Goal: Information Seeking & Learning: Learn about a topic

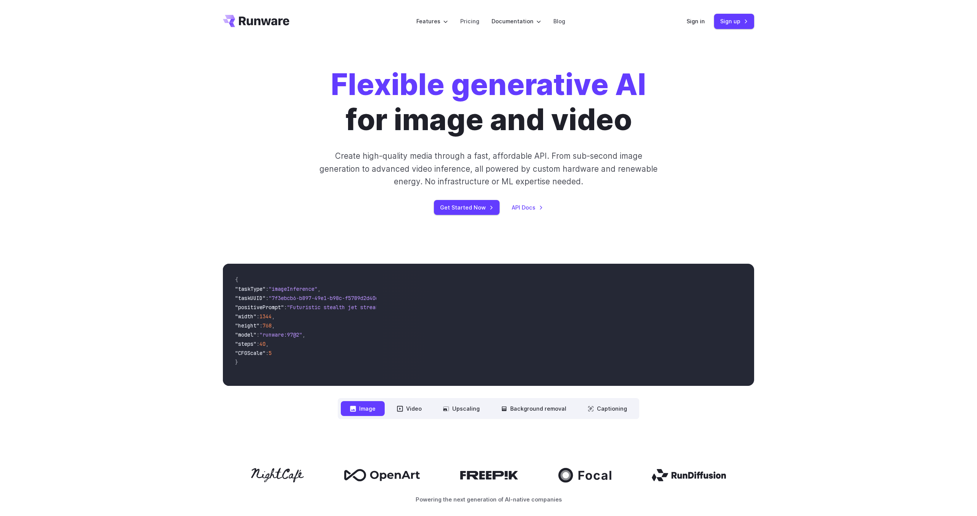
click at [250, 160] on div "Flexible generative AI for image and video Create high-quality media through a …" at bounding box center [488, 141] width 531 height 148
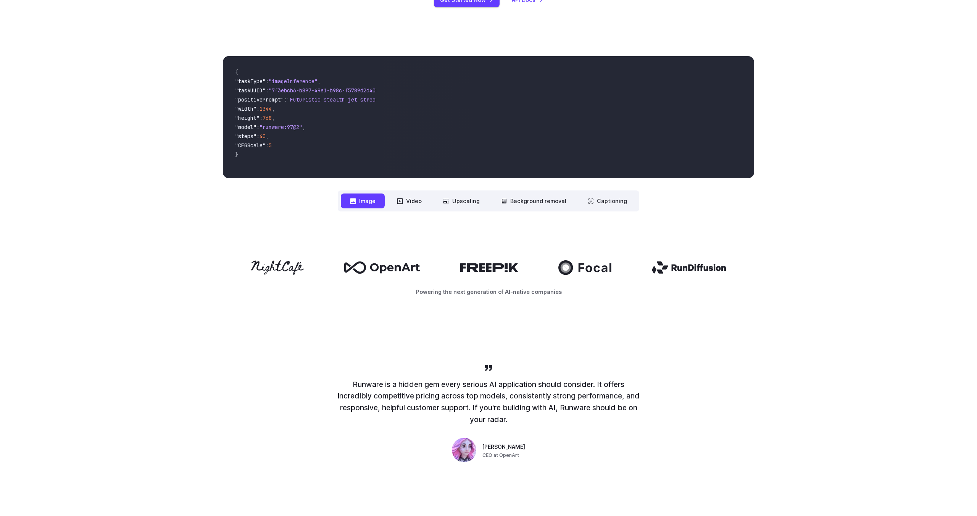
scroll to position [210, 0]
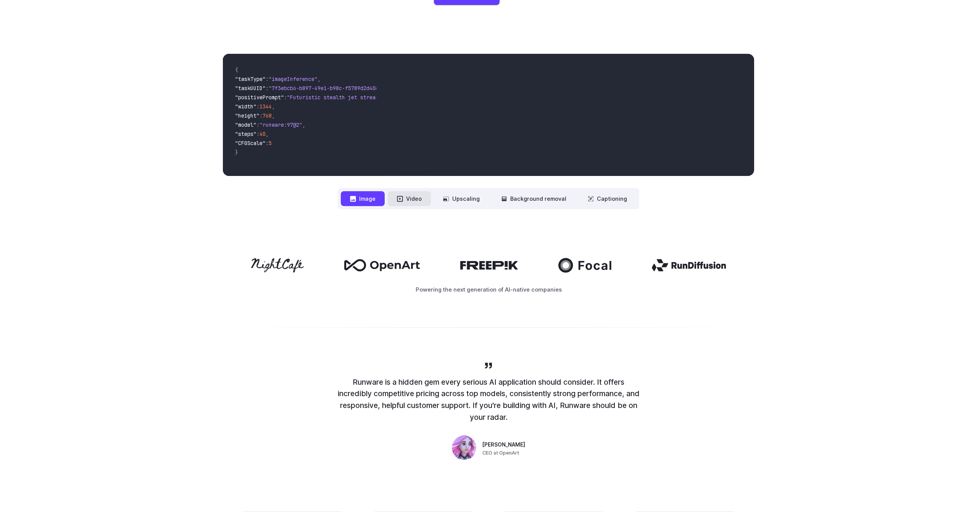
click at [412, 199] on button "Video" at bounding box center [409, 198] width 43 height 15
click at [462, 192] on button "Upscaling" at bounding box center [461, 198] width 55 height 15
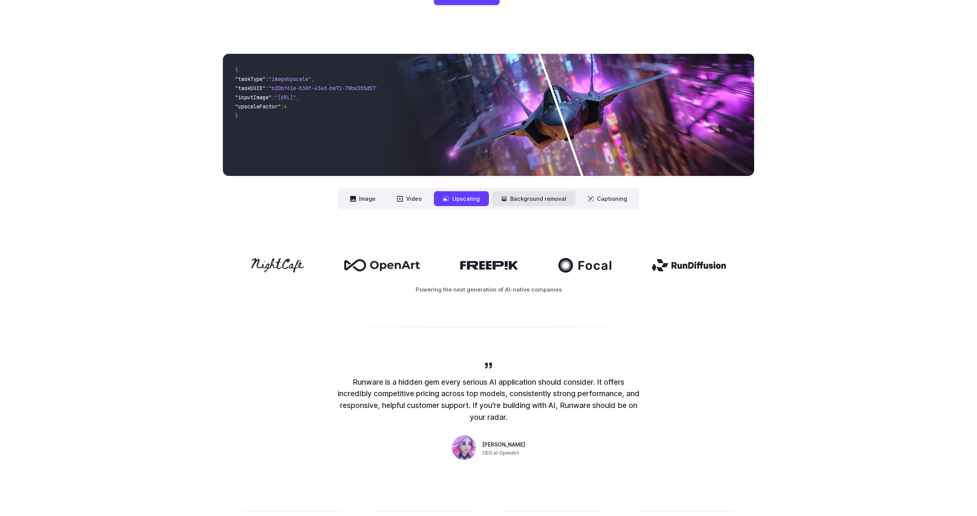
click at [517, 197] on button "Background removal" at bounding box center [534, 198] width 84 height 15
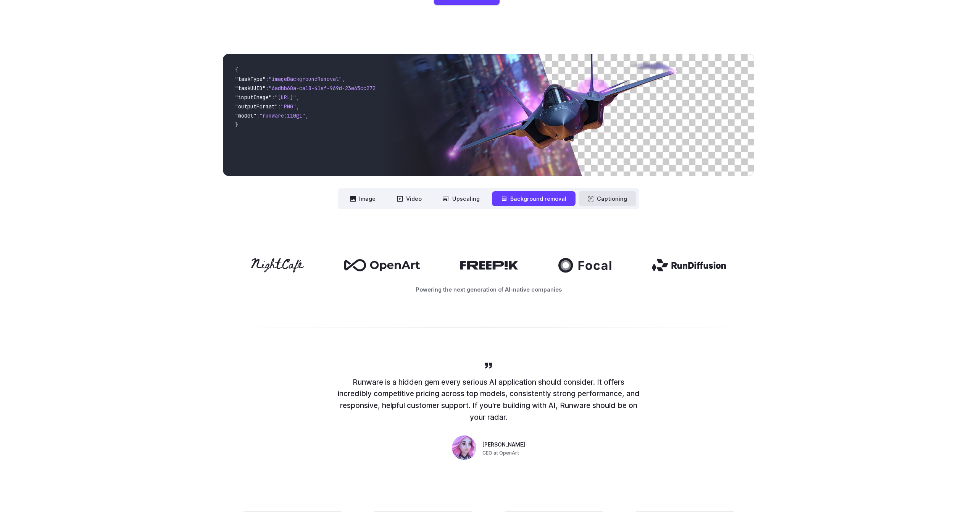
click at [596, 197] on button "Captioning" at bounding box center [608, 198] width 58 height 15
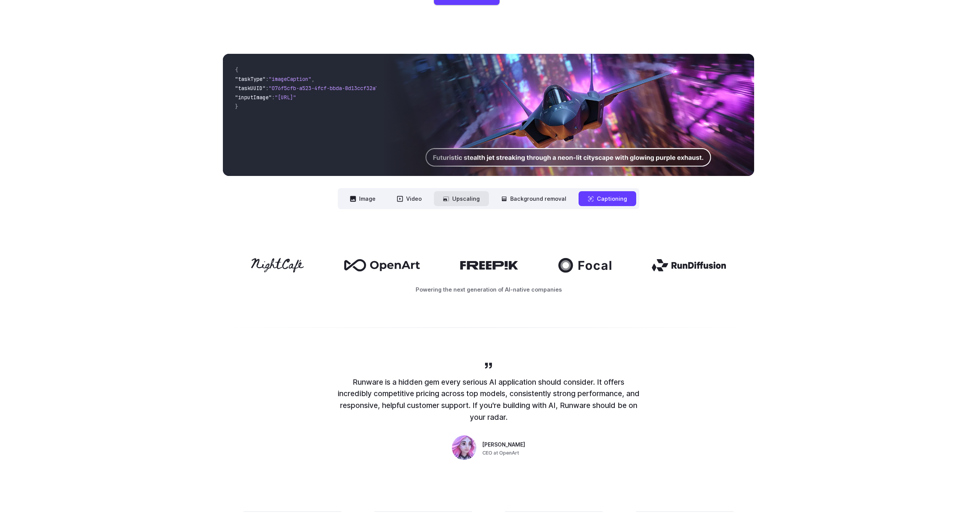
click at [459, 202] on button "Upscaling" at bounding box center [461, 198] width 55 height 15
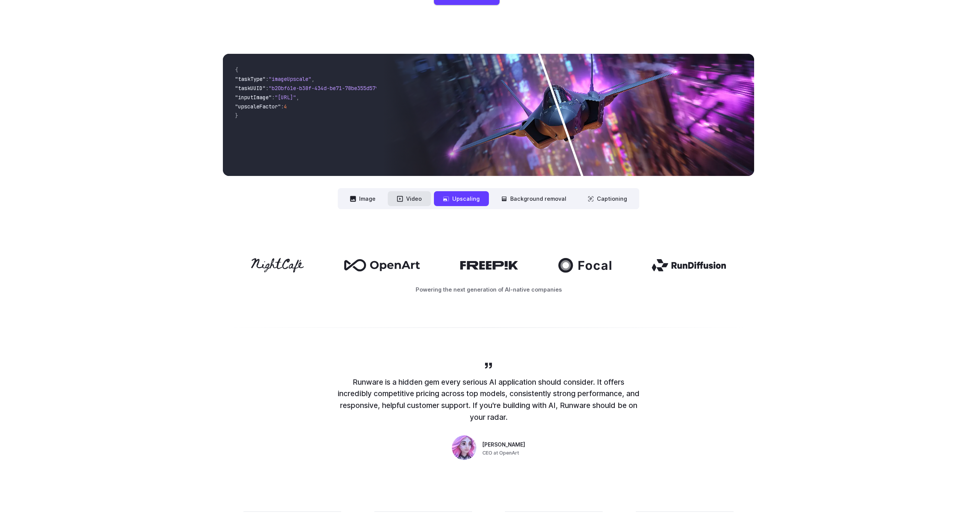
click at [394, 204] on button "Video" at bounding box center [409, 198] width 43 height 15
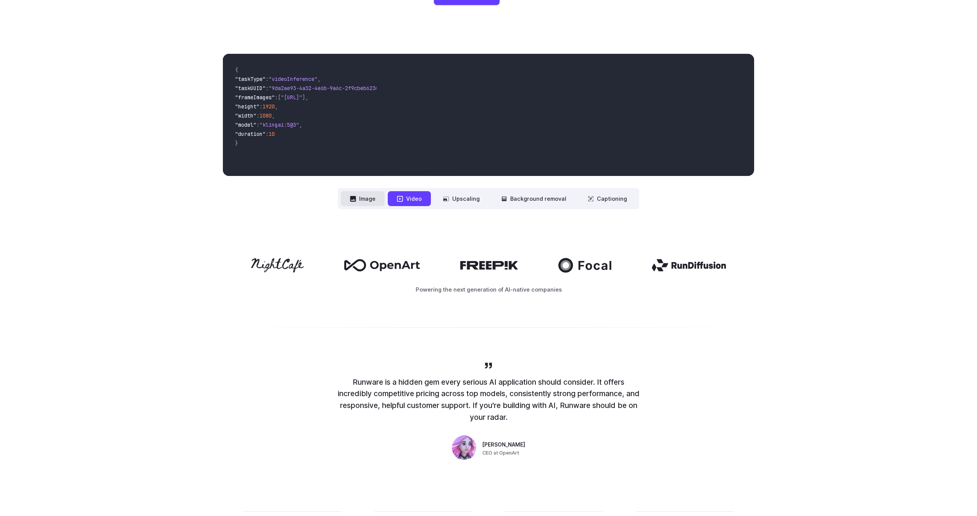
click at [368, 205] on button "Image" at bounding box center [363, 198] width 44 height 15
click at [205, 241] on div "Powering the next generation of AI-native companies" at bounding box center [488, 276] width 977 height 84
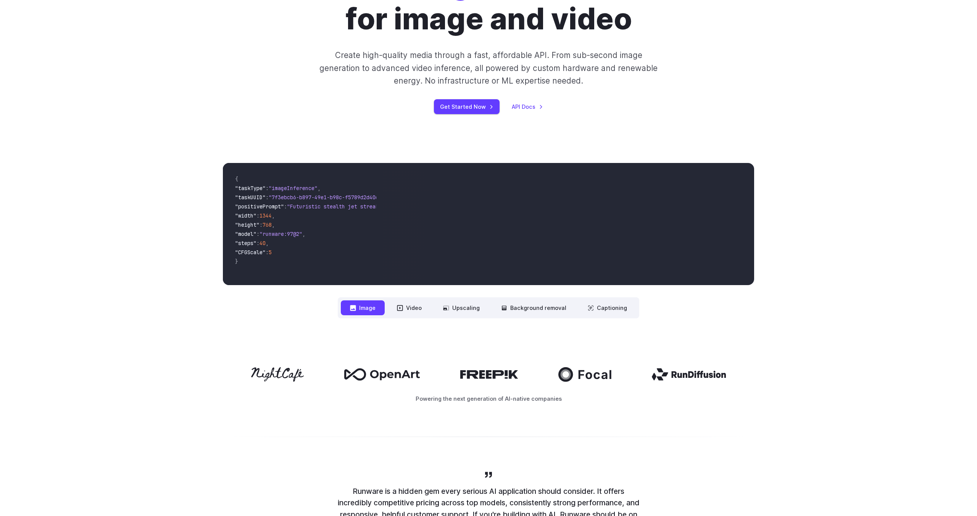
scroll to position [0, 0]
